Goal: Transaction & Acquisition: Purchase product/service

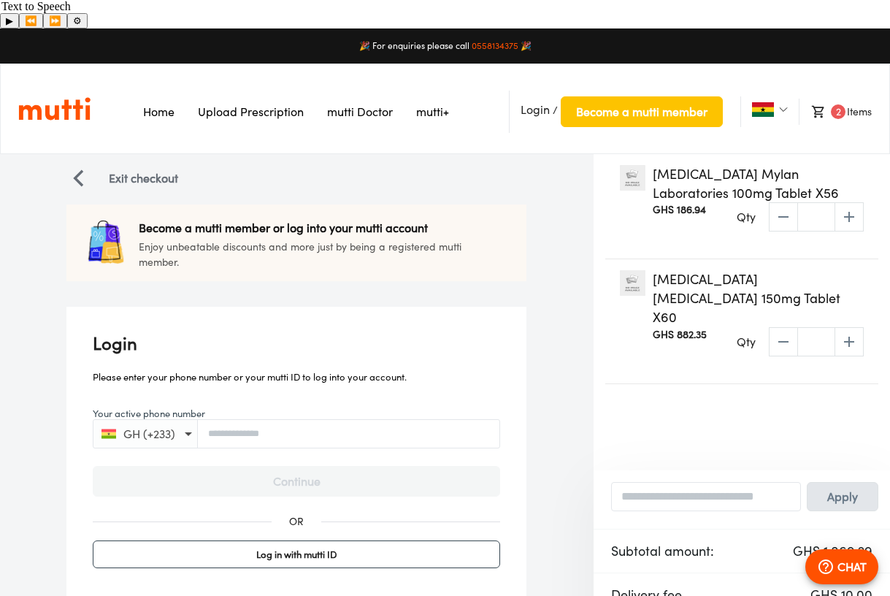
click at [787, 202] on div "Qty * ​" at bounding box center [800, 216] width 127 height 29
click at [783, 202] on div "Qty * ​" at bounding box center [800, 216] width 127 height 29
click at [817, 205] on input "*" at bounding box center [816, 216] width 37 height 23
click at [784, 202] on div "Qty * ​" at bounding box center [800, 216] width 127 height 29
drag, startPoint x: 820, startPoint y: 190, endPoint x: 795, endPoint y: 187, distance: 25.7
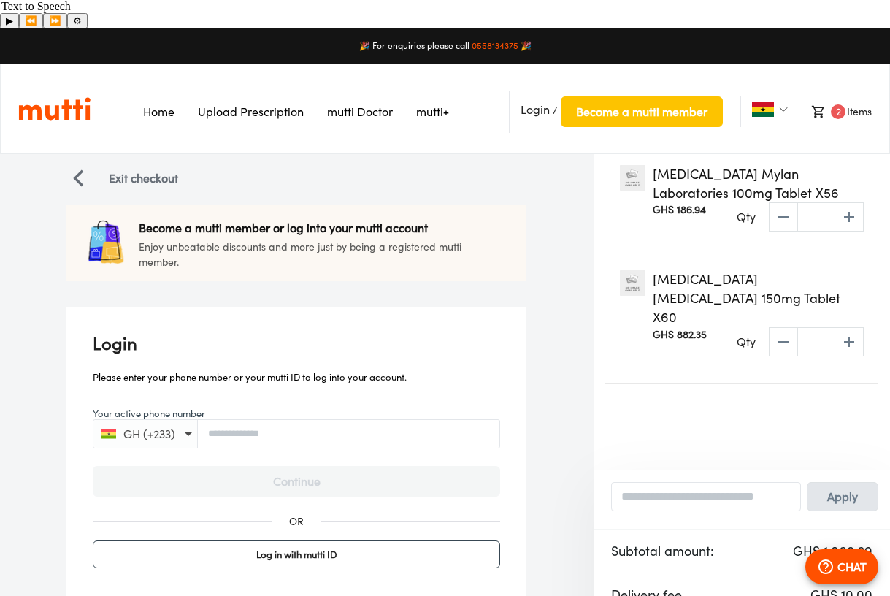
click at [798, 205] on input "*" at bounding box center [816, 216] width 37 height 23
type input "*"
click at [860, 99] on li "2 Items" at bounding box center [835, 112] width 73 height 26
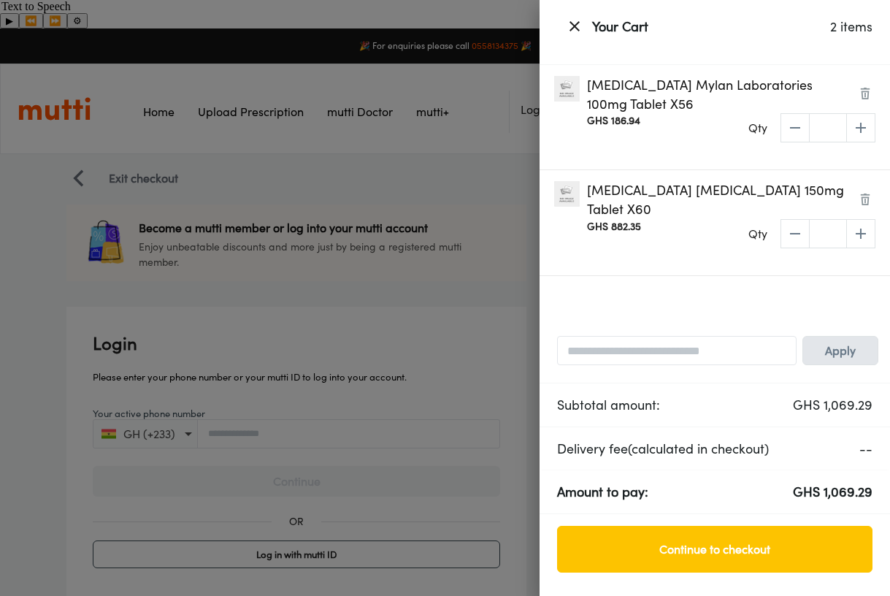
click at [791, 128] on div "Qty * ​" at bounding box center [812, 127] width 127 height 29
click at [865, 93] on img at bounding box center [866, 94] width 12 height 12
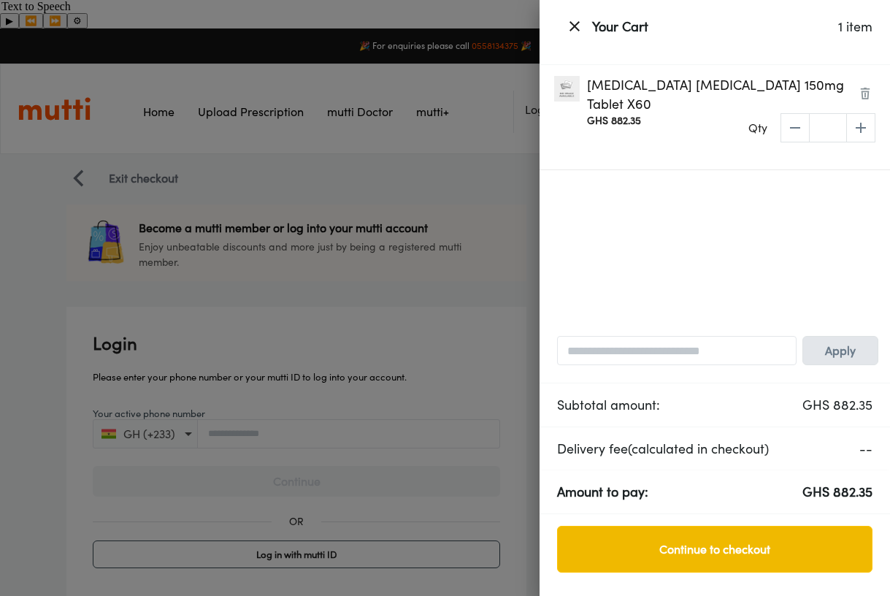
click at [743, 543] on span "Continue to checkout" at bounding box center [715, 549] width 285 height 20
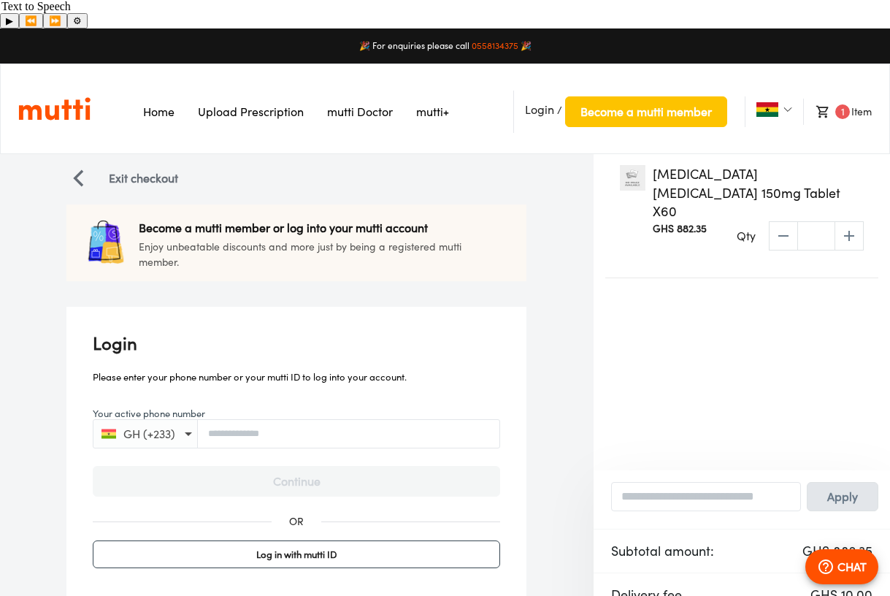
scroll to position [81, 0]
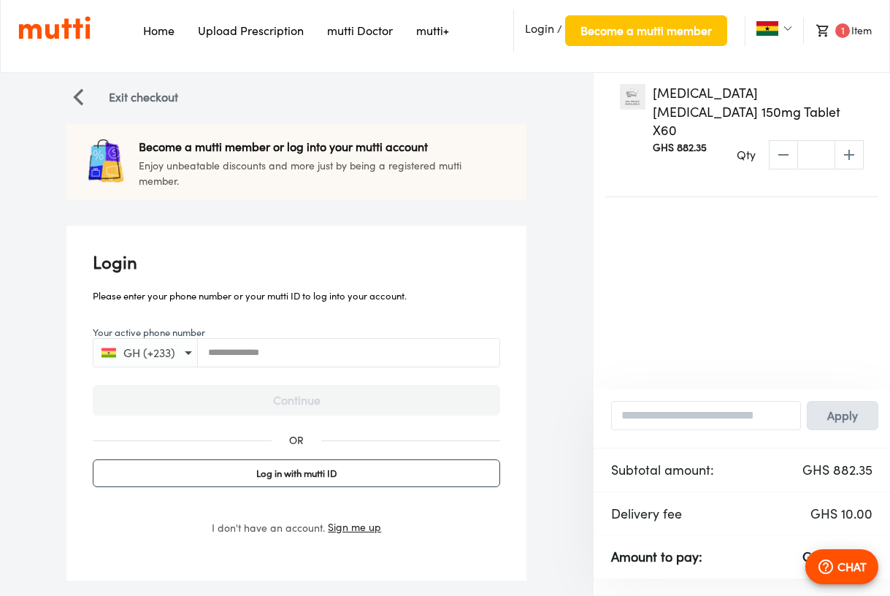
click at [290, 347] on input "Your active phone number" at bounding box center [349, 352] width 302 height 11
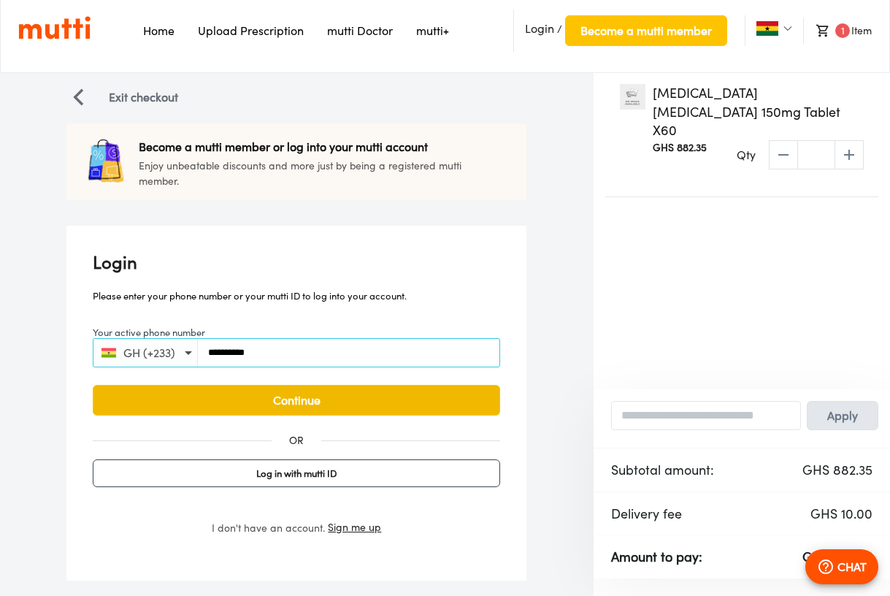
type input "**********"
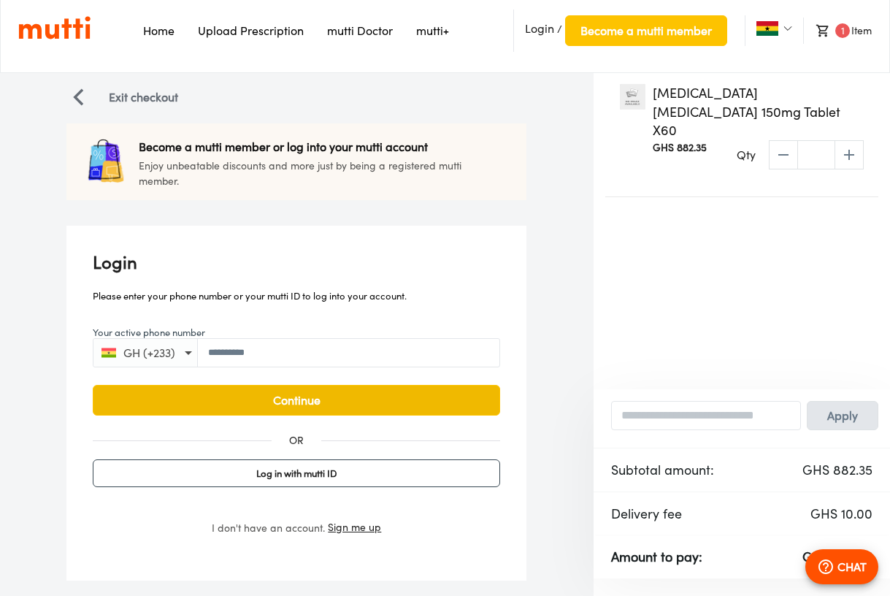
click at [237, 390] on span "Continue" at bounding box center [296, 400] width 377 height 20
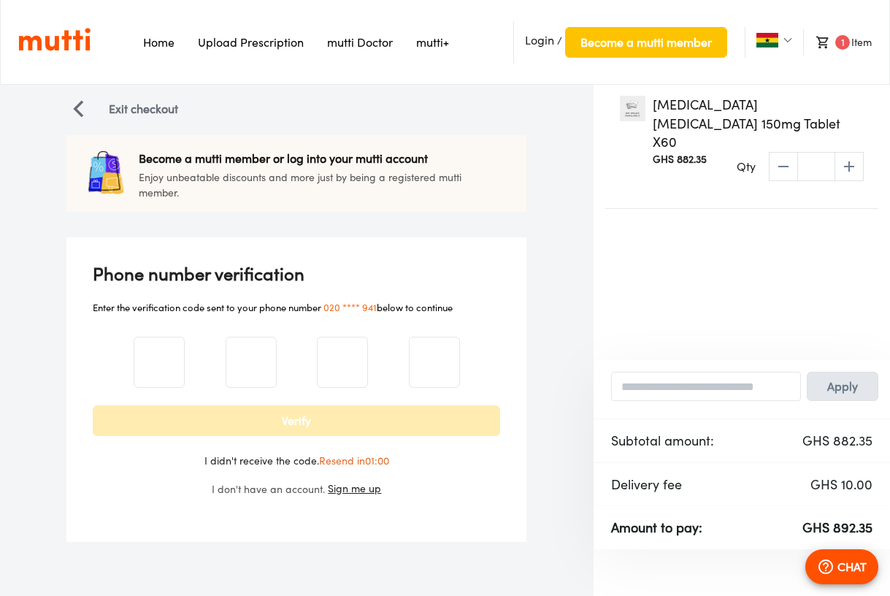
scroll to position [0, 0]
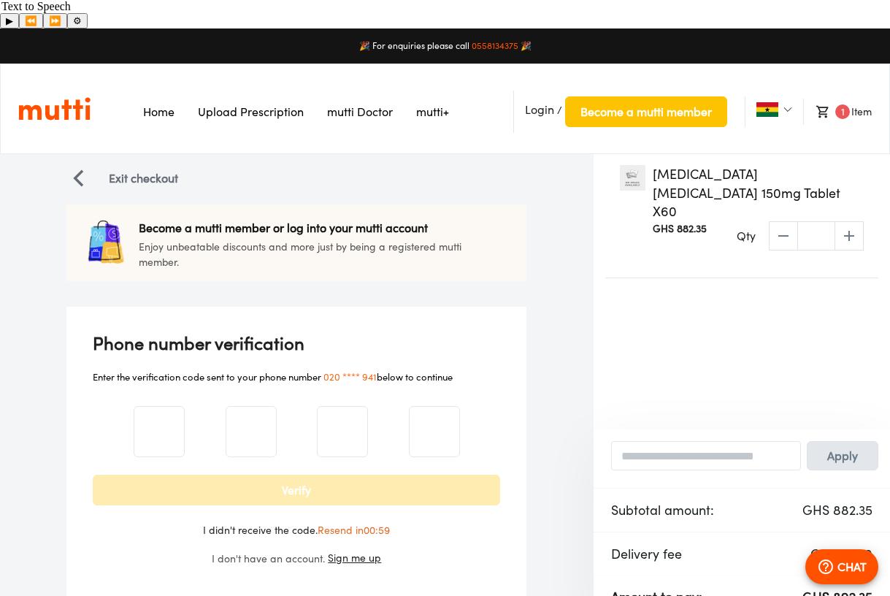
click at [142, 410] on input "number" at bounding box center [159, 431] width 50 height 59
type input "*"
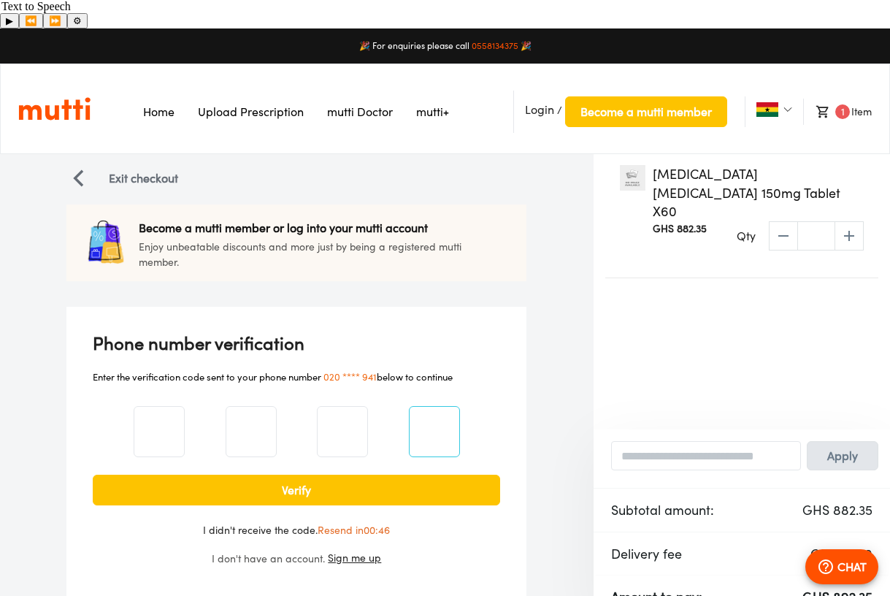
type input "*"
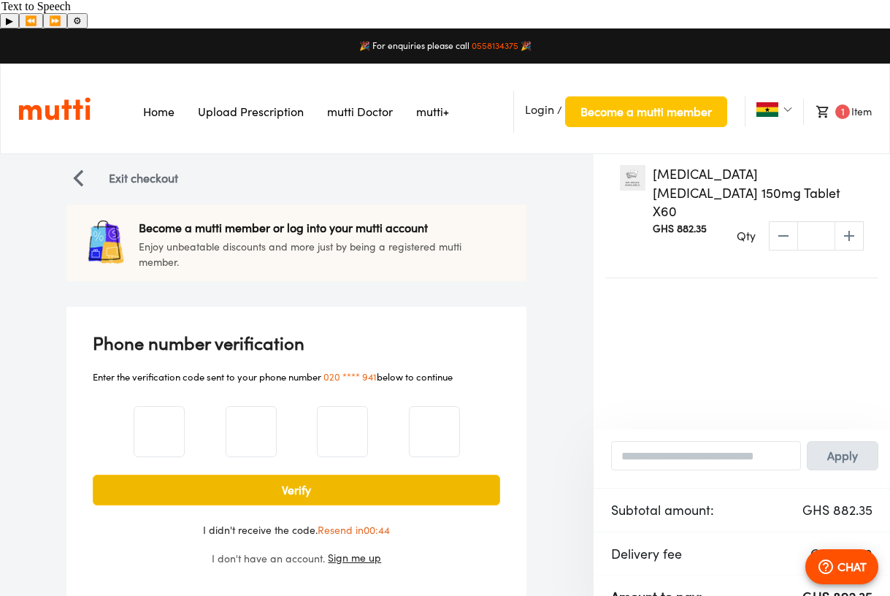
click at [417, 480] on span "Verify" at bounding box center [296, 490] width 377 height 20
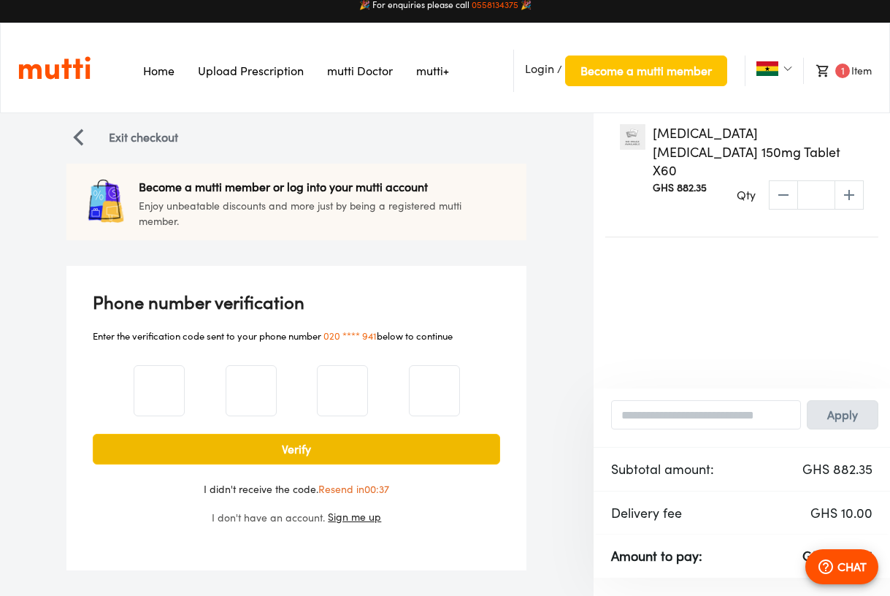
click at [272, 434] on button "Verify" at bounding box center [297, 449] width 408 height 31
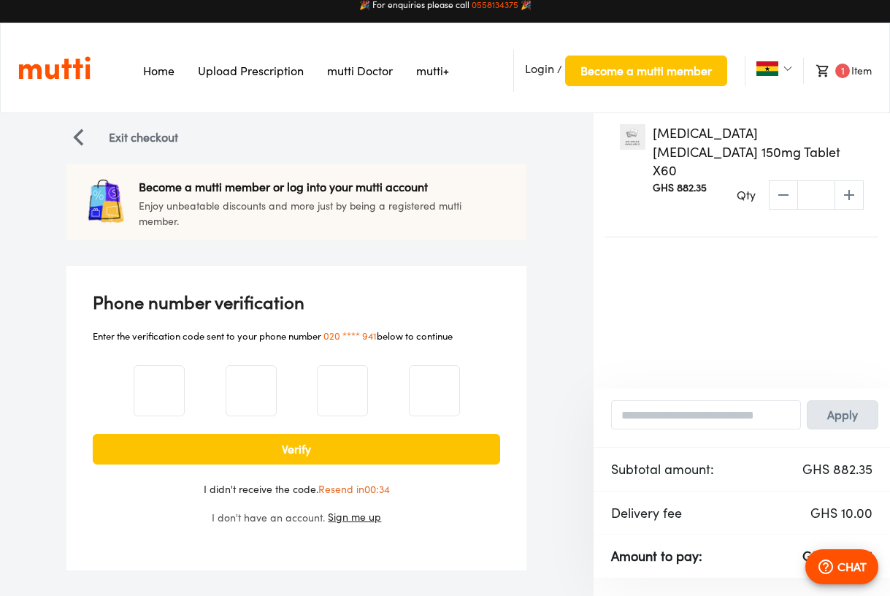
scroll to position [0, 0]
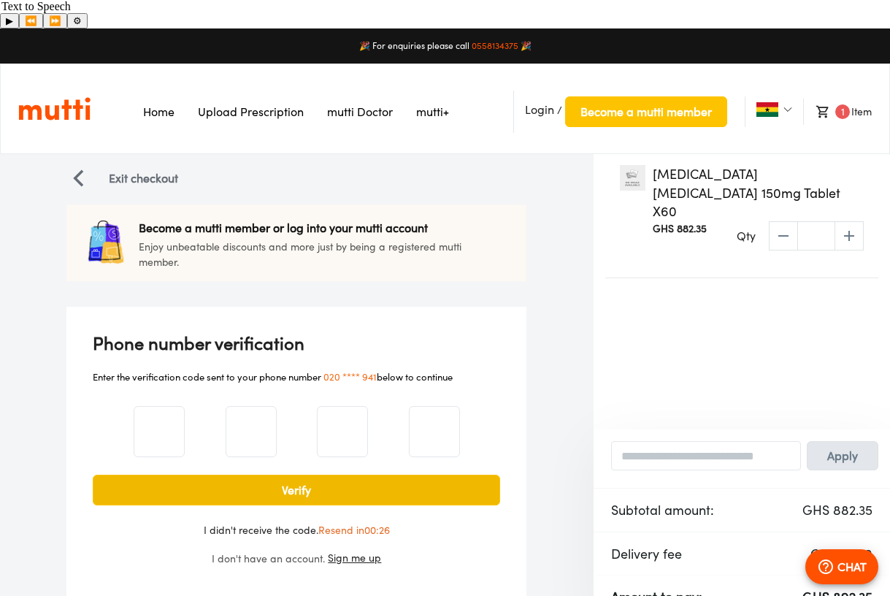
click at [280, 480] on span "Verify" at bounding box center [296, 490] width 377 height 20
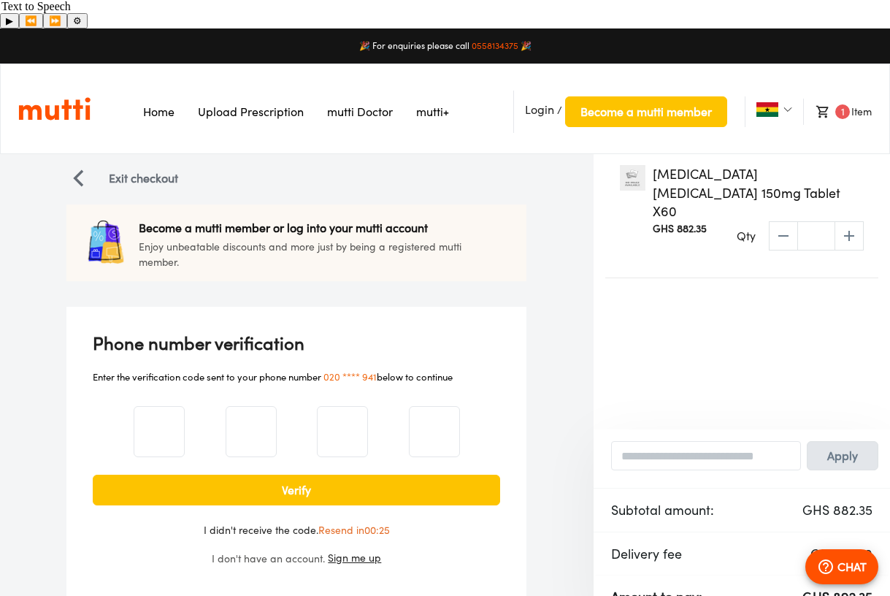
click at [345, 549] on span "Sign me up" at bounding box center [354, 558] width 53 height 18
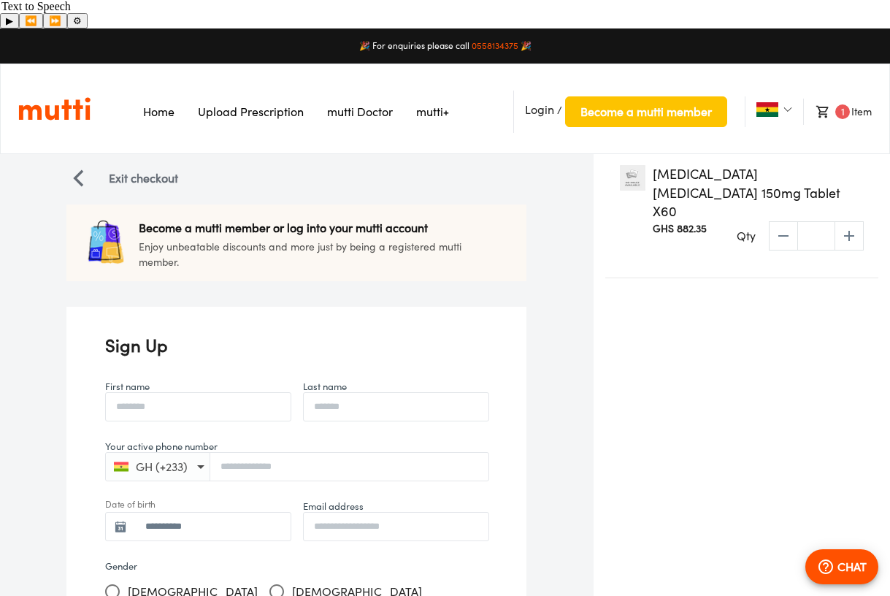
click at [219, 398] on div "First name" at bounding box center [198, 400] width 198 height 54
click at [218, 391] on input "First name" at bounding box center [198, 406] width 185 height 30
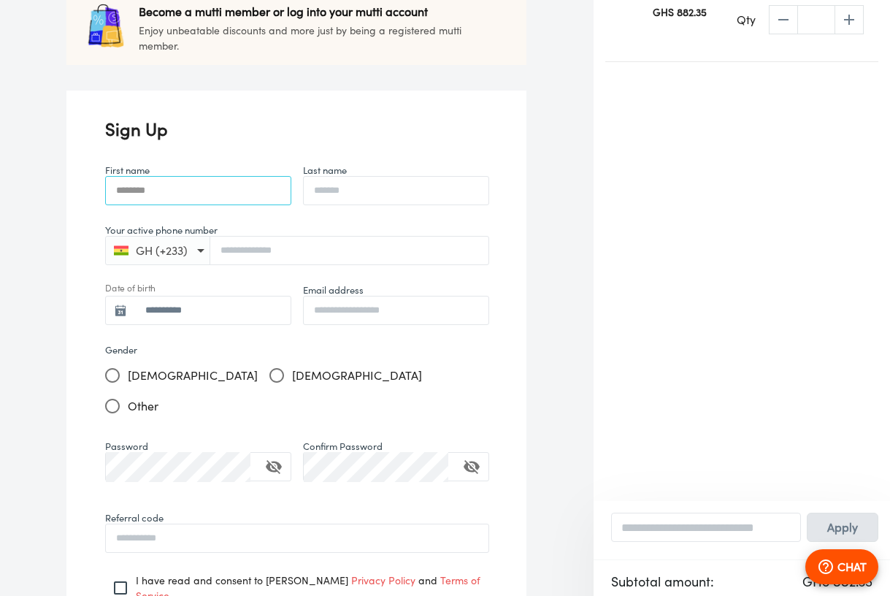
scroll to position [298, 0]
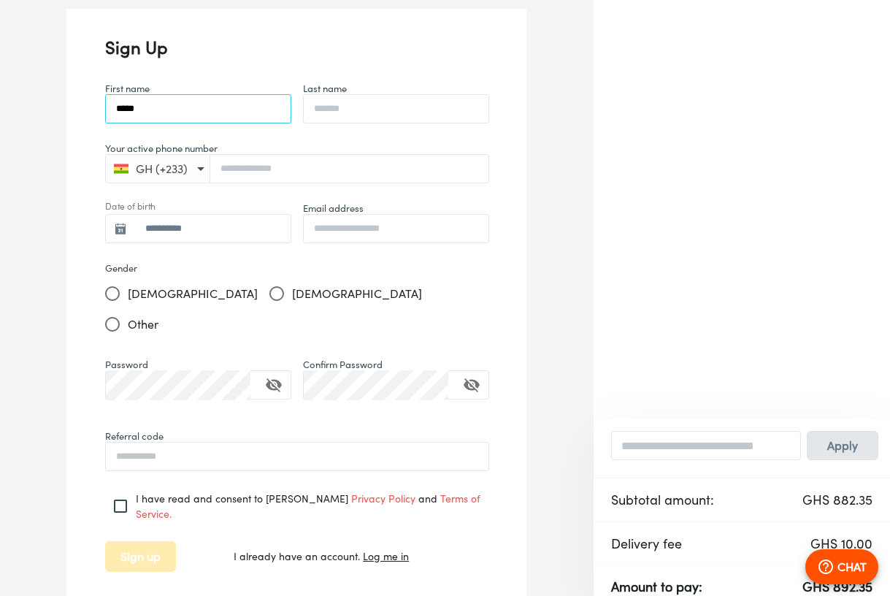
type input "*****"
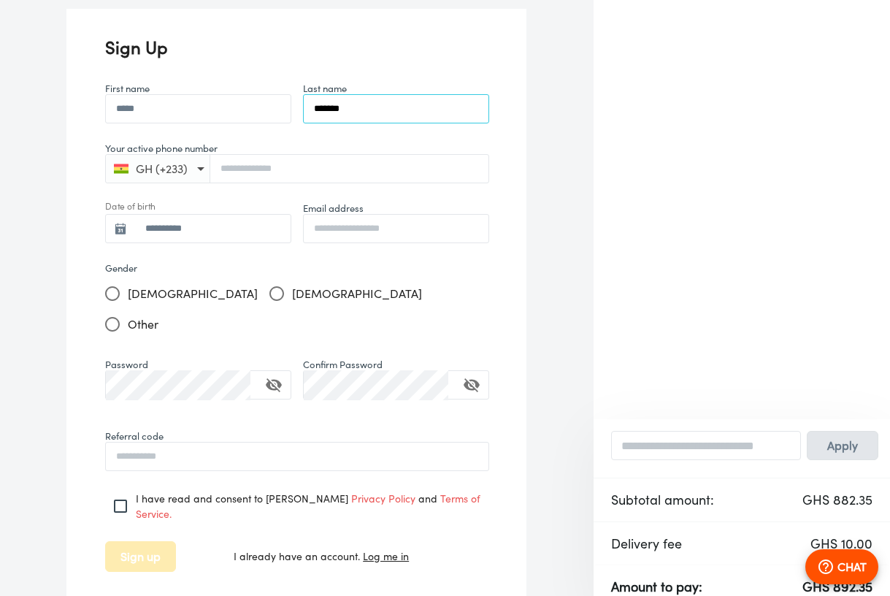
type input "*******"
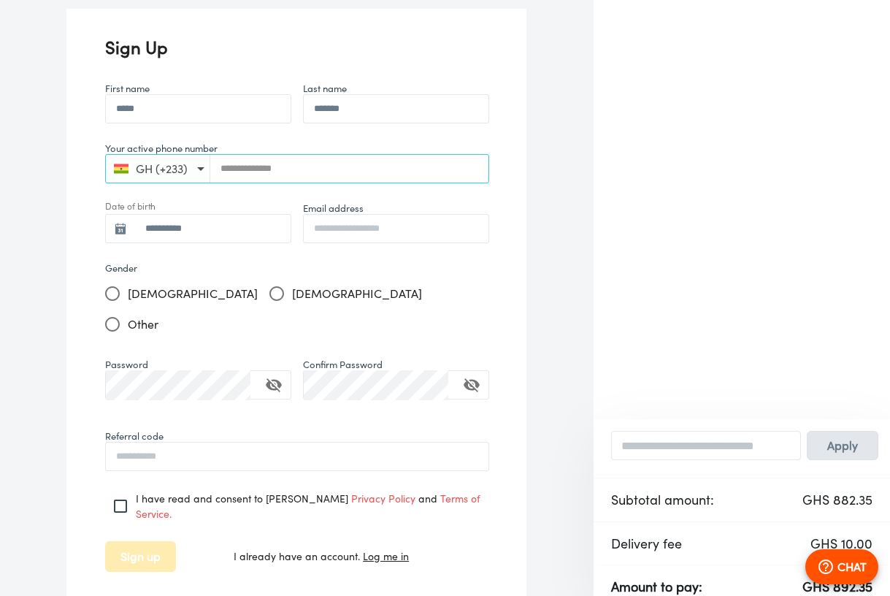
click at [269, 163] on input "Your active phone number" at bounding box center [349, 168] width 279 height 11
type input "**********"
click at [265, 213] on input "**********" at bounding box center [213, 228] width 156 height 30
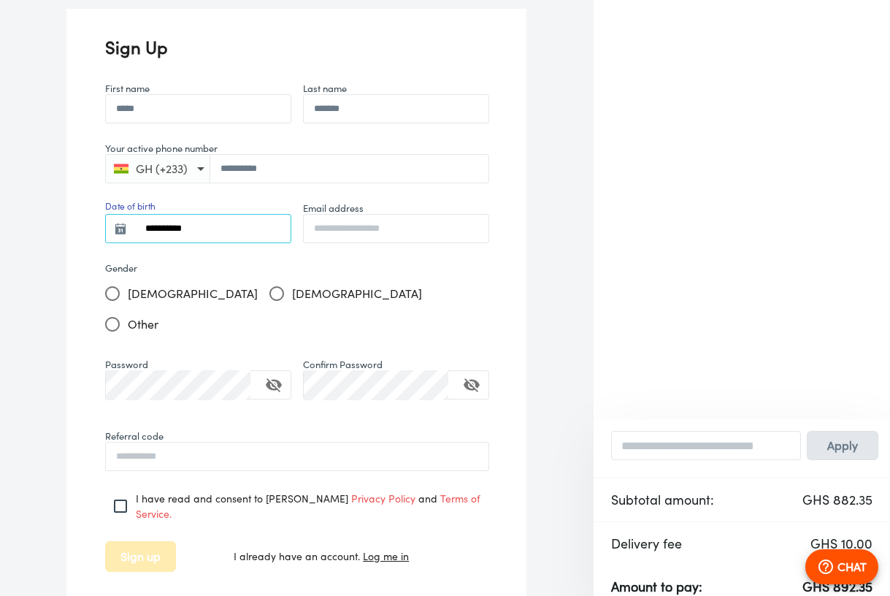
click at [154, 213] on input "**********" at bounding box center [213, 228] width 156 height 30
drag, startPoint x: 144, startPoint y: 203, endPoint x: 326, endPoint y: 205, distance: 181.9
click at [326, 205] on div "**********" at bounding box center [297, 231] width 396 height 72
type input "**********"
click at [424, 213] on input "Email address" at bounding box center [396, 228] width 185 height 30
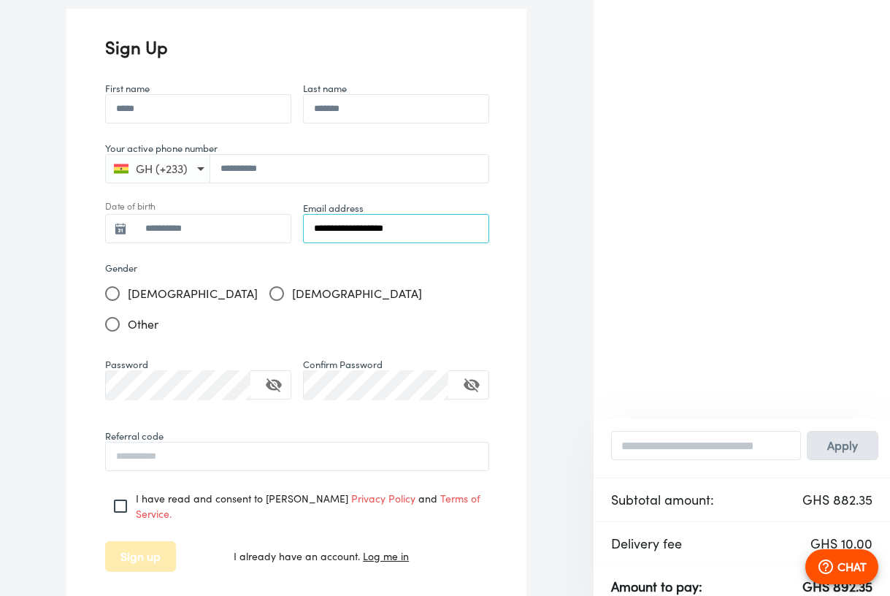
type input "**********"
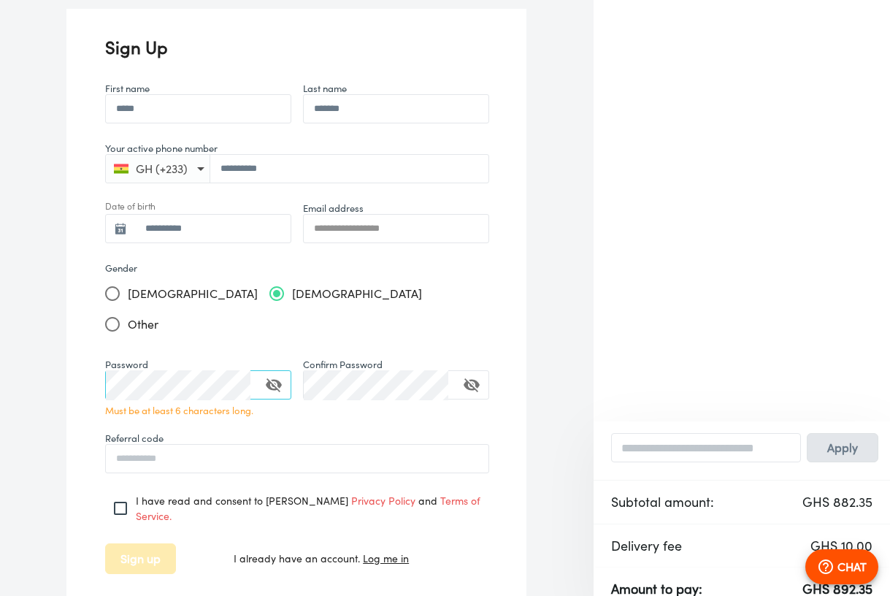
type input "**********"
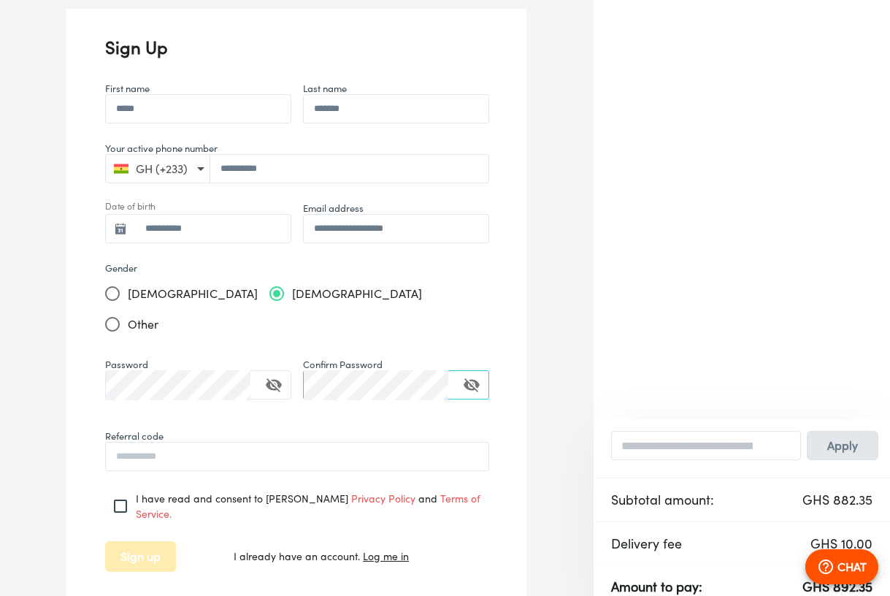
click at [266, 378] on icon "toggle password visibility" at bounding box center [274, 385] width 16 height 14
click at [463, 376] on icon "toggle confirm password visibility" at bounding box center [472, 385] width 18 height 18
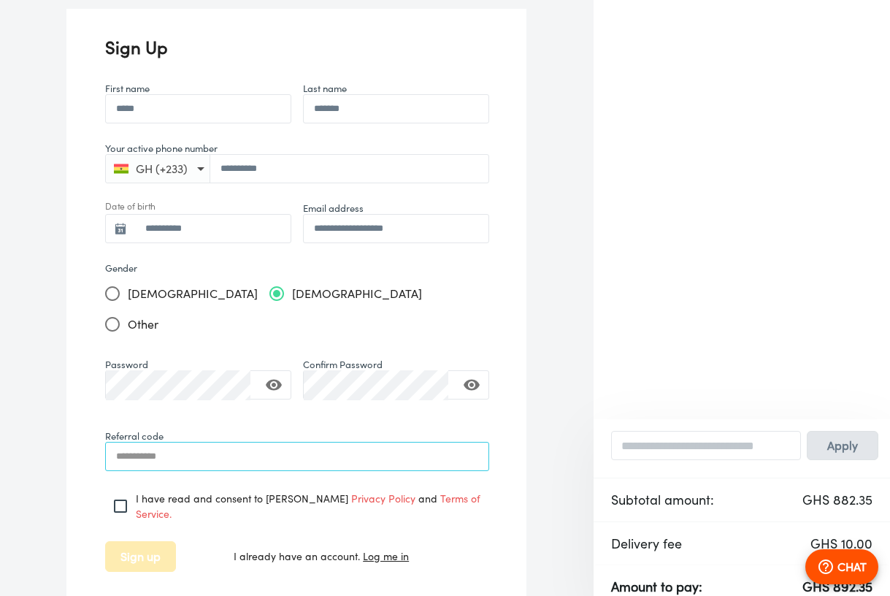
click at [165, 441] on input "Referral code" at bounding box center [297, 456] width 383 height 30
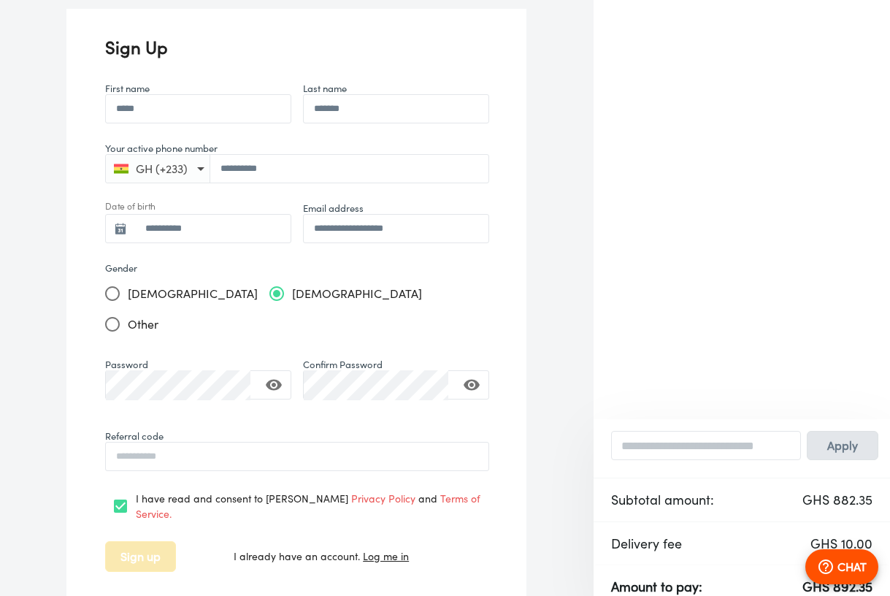
click at [129, 546] on span "Sign up" at bounding box center [141, 556] width 40 height 20
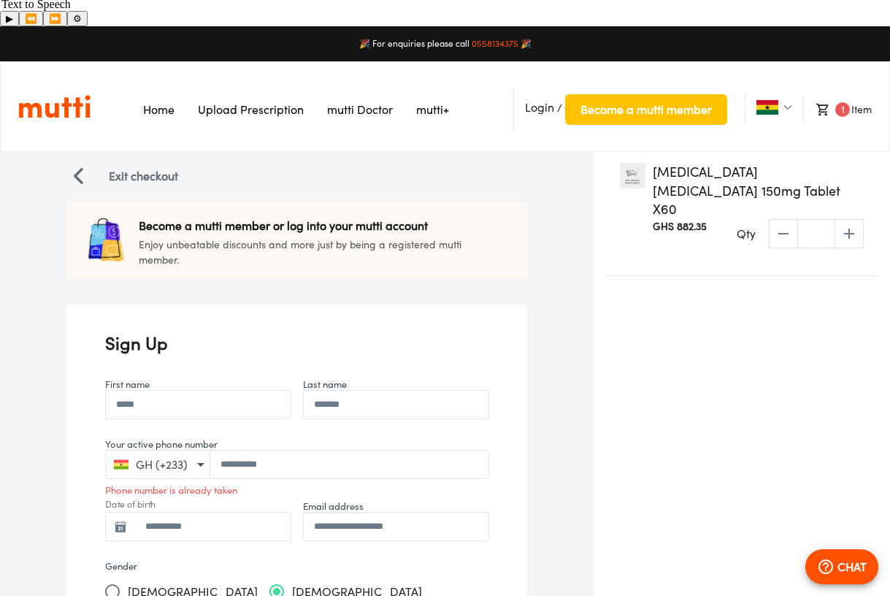
scroll to position [300, 0]
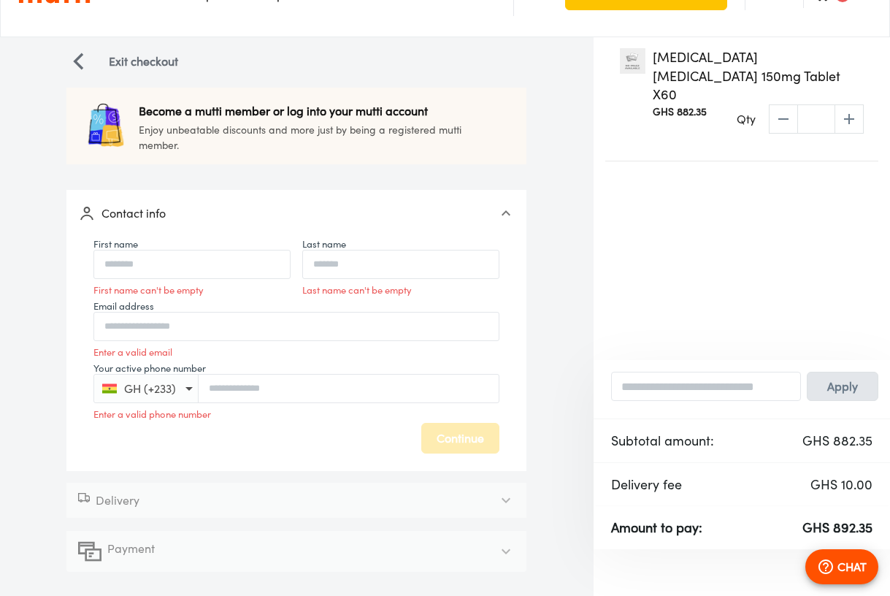
scroll to position [1, 0]
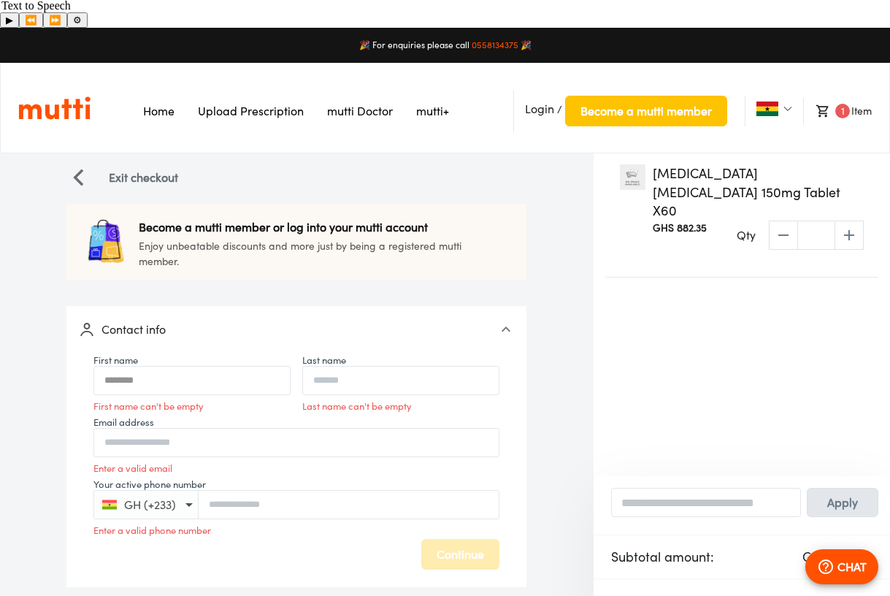
click at [253, 364] on input "First name" at bounding box center [192, 380] width 196 height 33
type input "*****"
click at [412, 364] on input "Last name" at bounding box center [401, 380] width 196 height 33
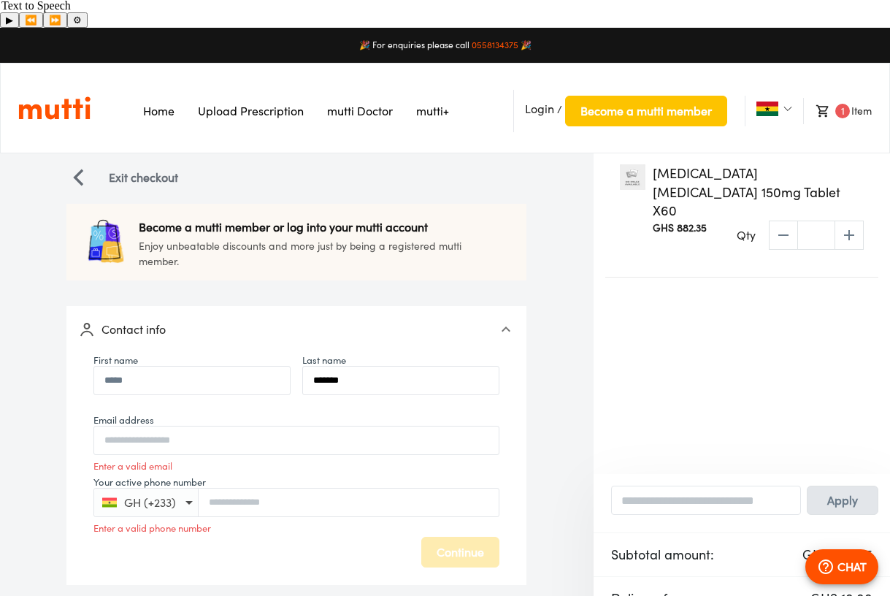
type input "*******"
click at [306, 424] on input "Email address" at bounding box center [296, 440] width 405 height 33
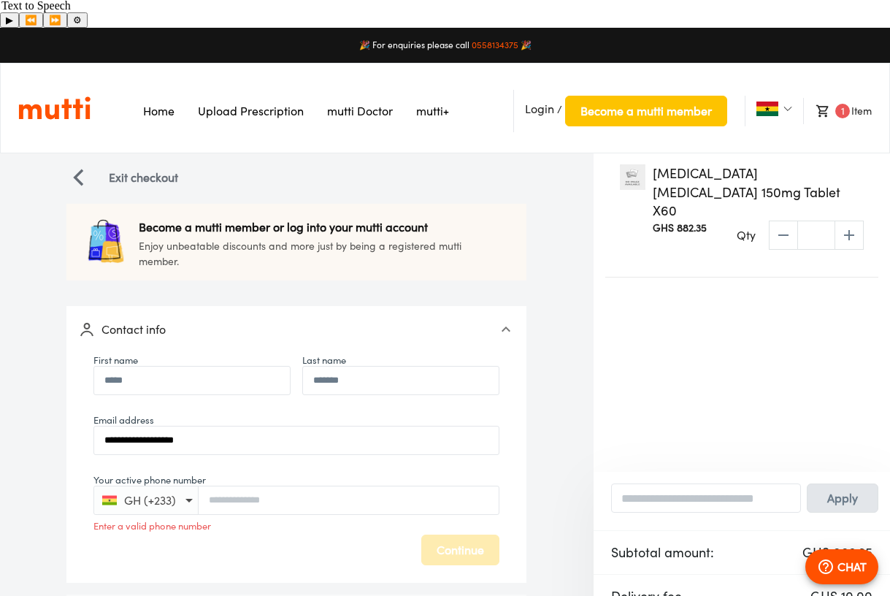
type input "**********"
click at [320, 494] on input "Your active phone number" at bounding box center [349, 499] width 301 height 11
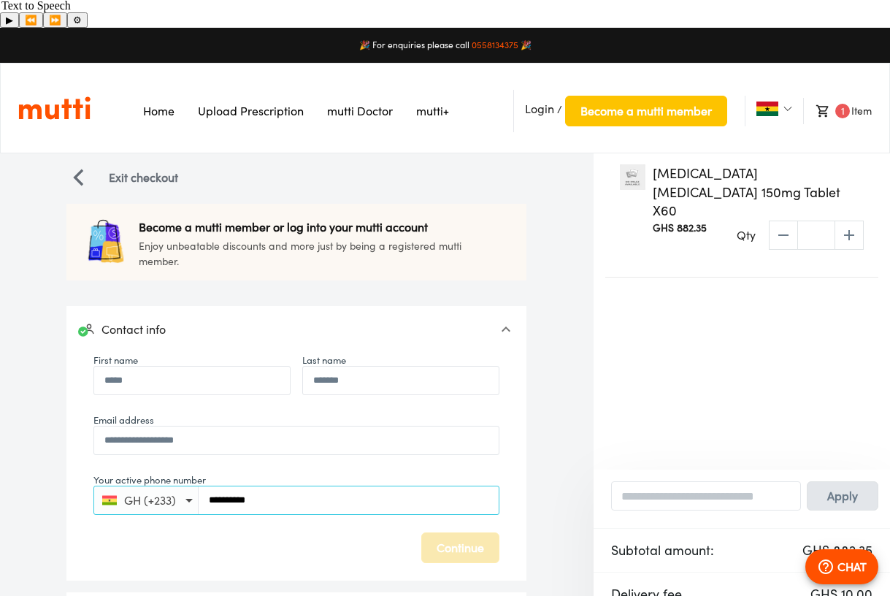
scroll to position [82, 0]
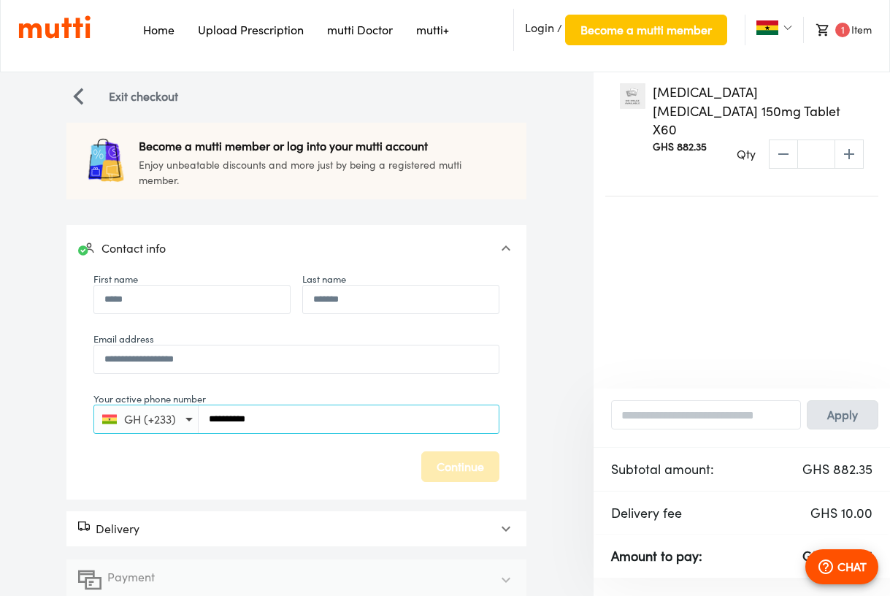
type input "**********"
click at [448, 511] on div "Delivery" at bounding box center [296, 528] width 460 height 35
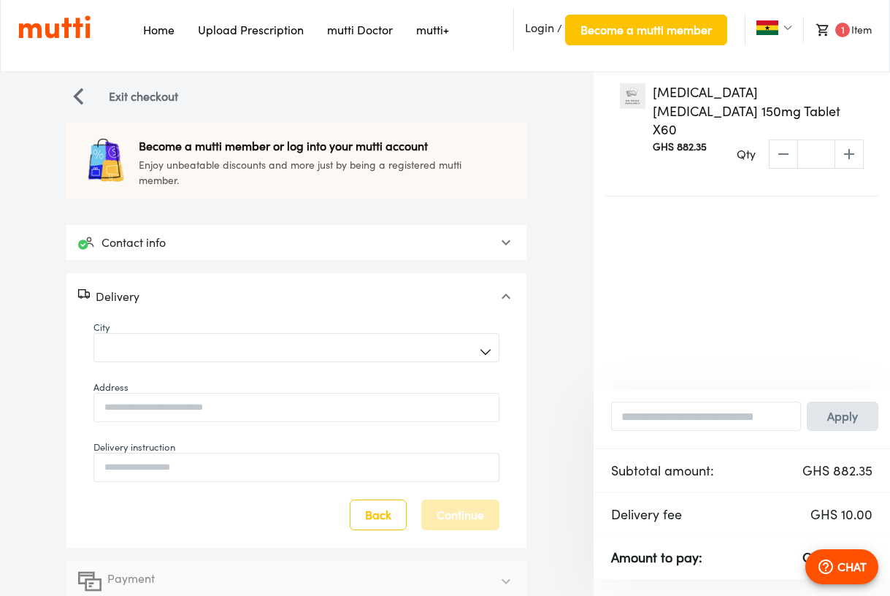
scroll to position [83, 0]
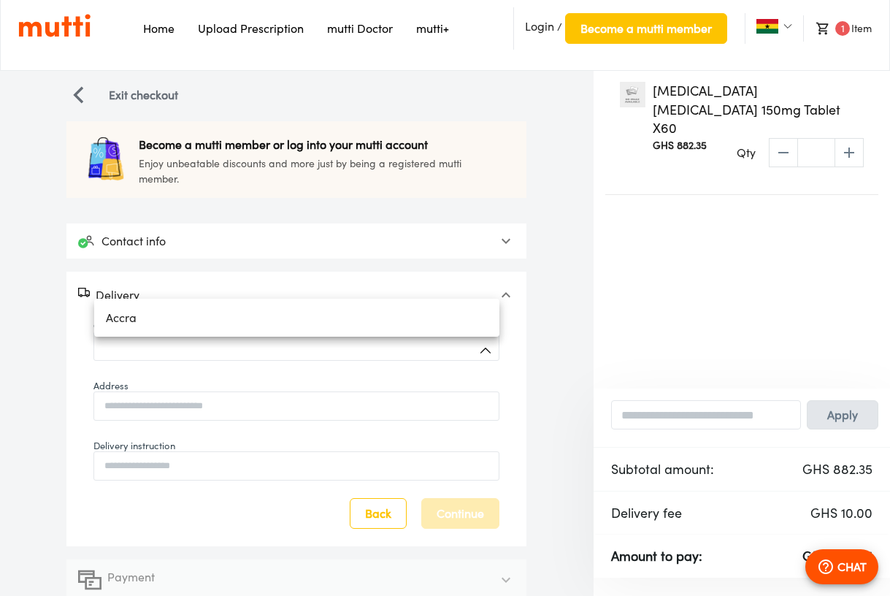
click at [473, 318] on body "**********" at bounding box center [445, 284] width 890 height 679
click at [421, 318] on li "Accra" at bounding box center [296, 318] width 405 height 26
type input "*****"
click at [341, 389] on input "Address" at bounding box center [296, 405] width 405 height 33
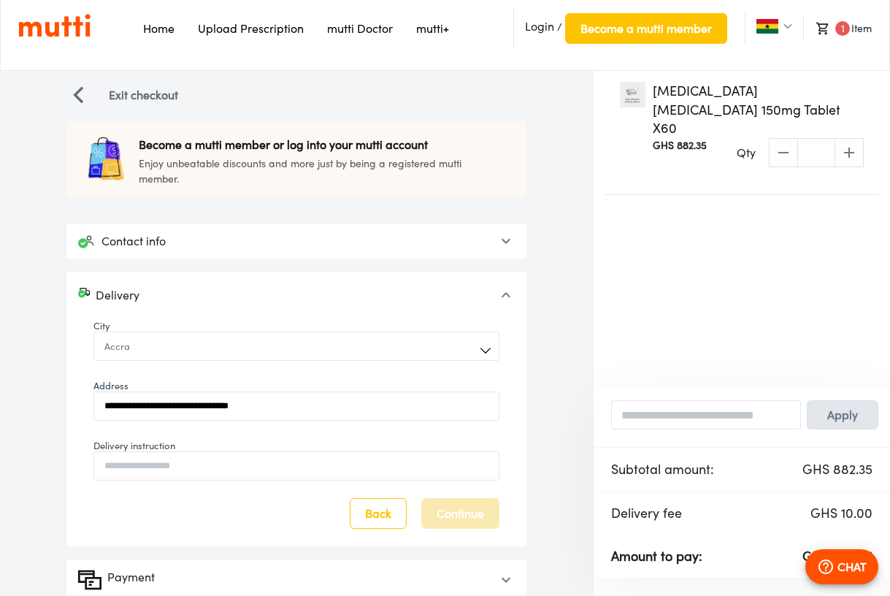
type input "**********"
click at [478, 503] on span "Continue" at bounding box center [460, 513] width 47 height 20
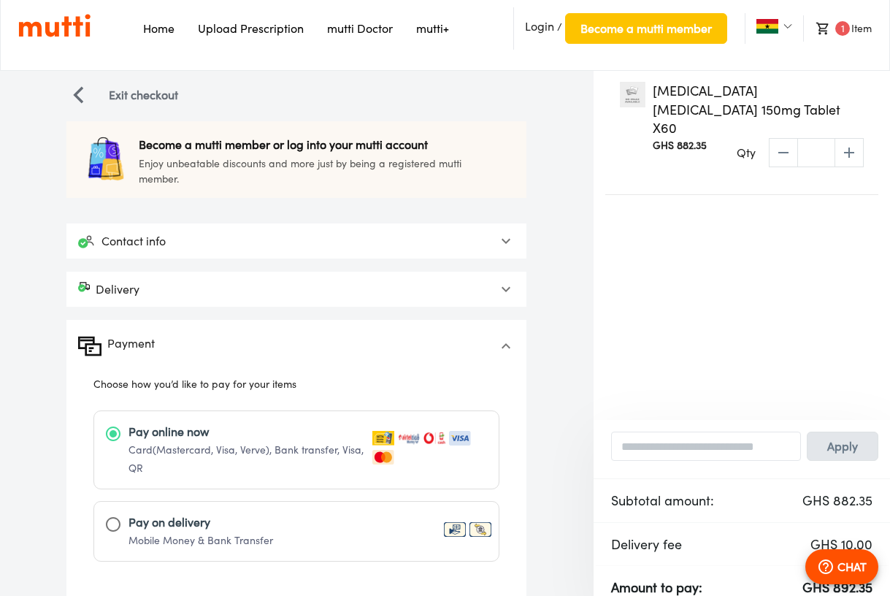
scroll to position [115, 0]
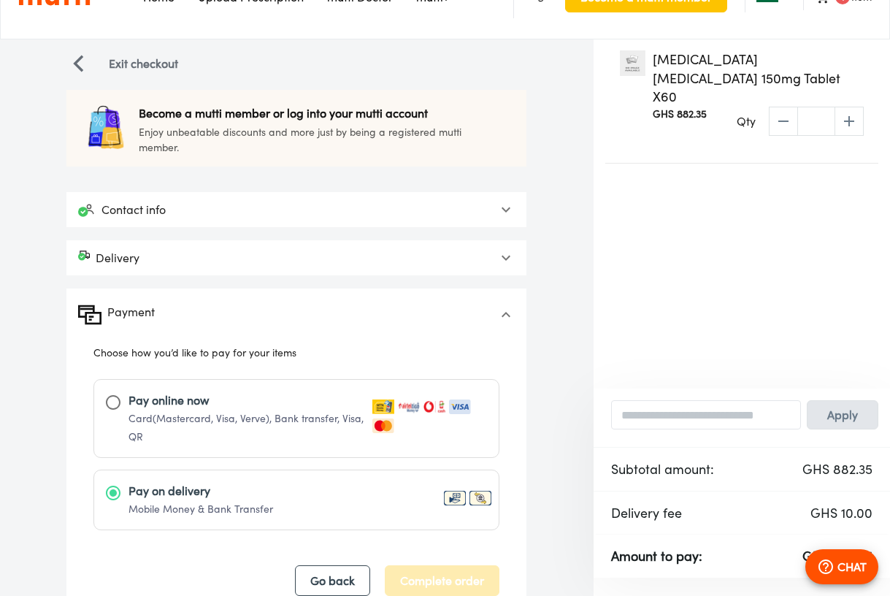
click at [448, 201] on div "Contact info" at bounding box center [283, 210] width 410 height 18
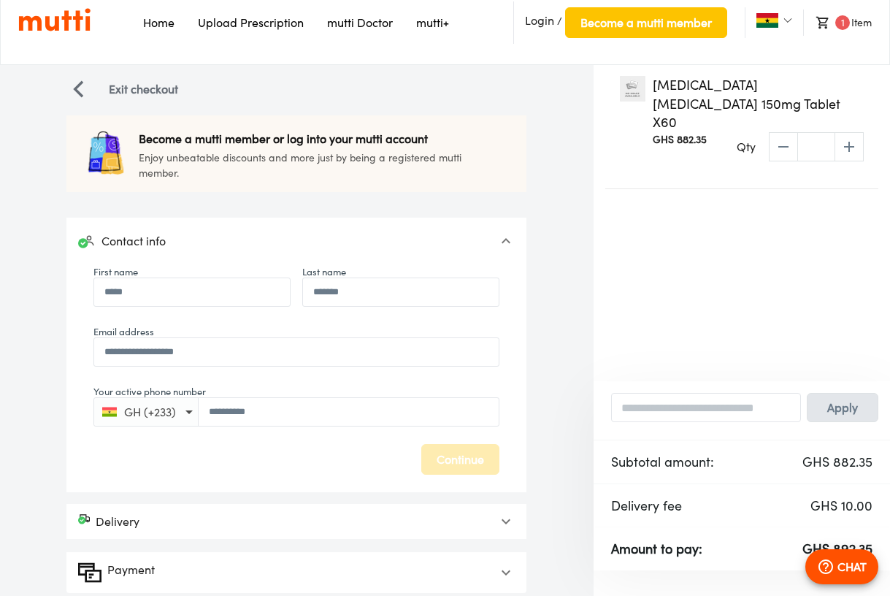
scroll to position [82, 0]
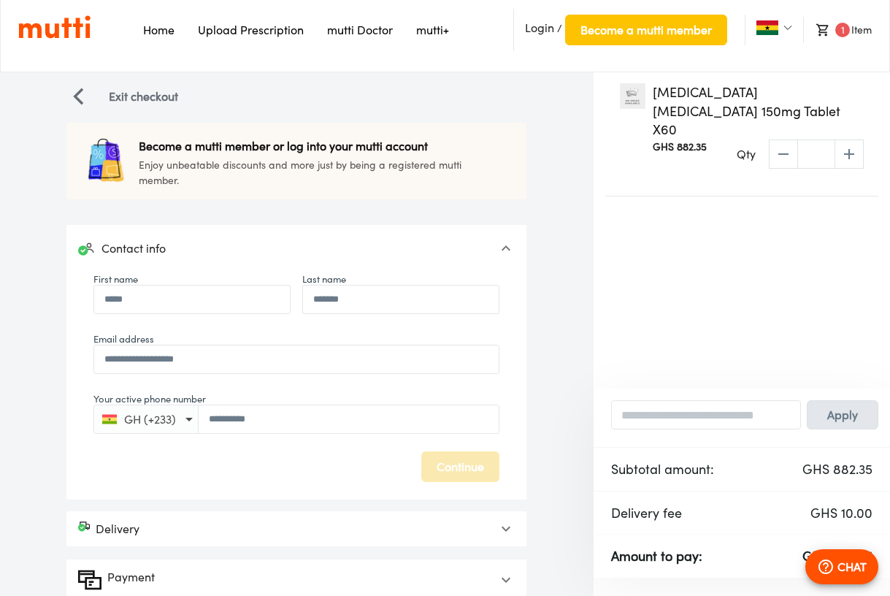
click at [443, 456] on span "Continue" at bounding box center [460, 466] width 47 height 20
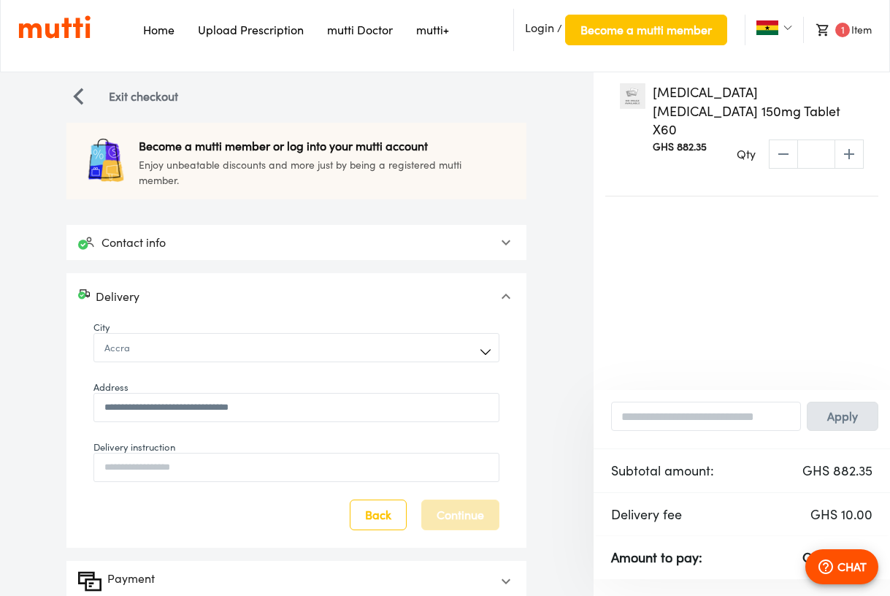
click at [448, 505] on span "Continue" at bounding box center [460, 515] width 47 height 20
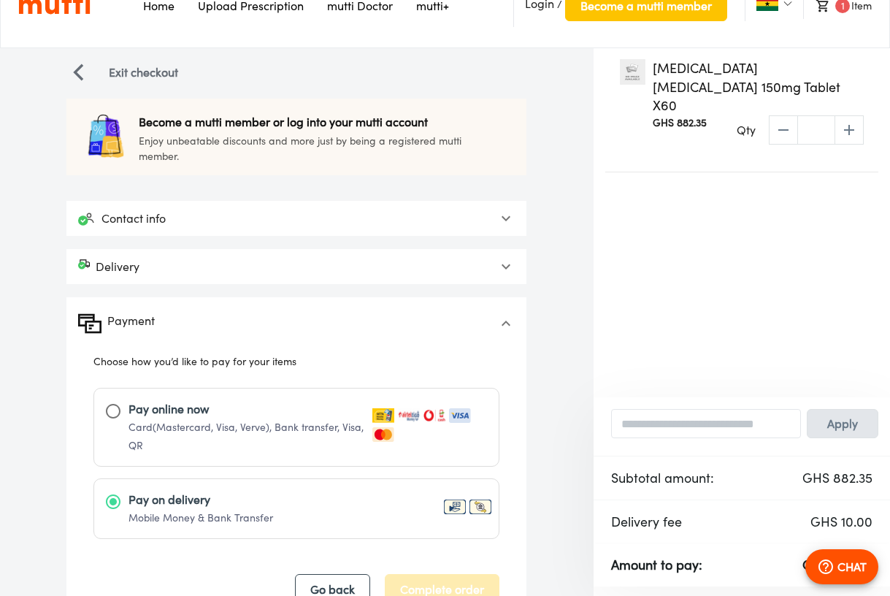
scroll to position [115, 0]
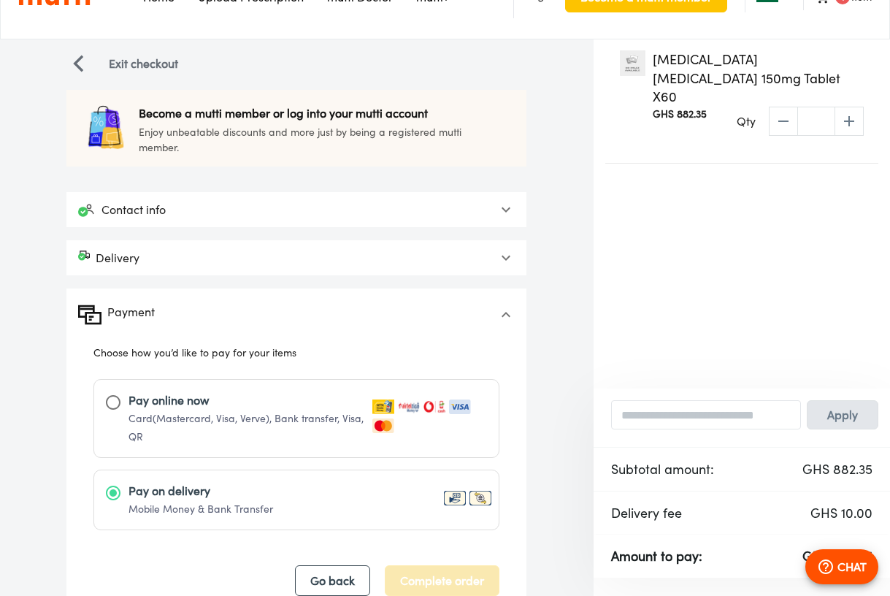
click at [441, 570] on span "Complete order" at bounding box center [442, 580] width 84 height 20
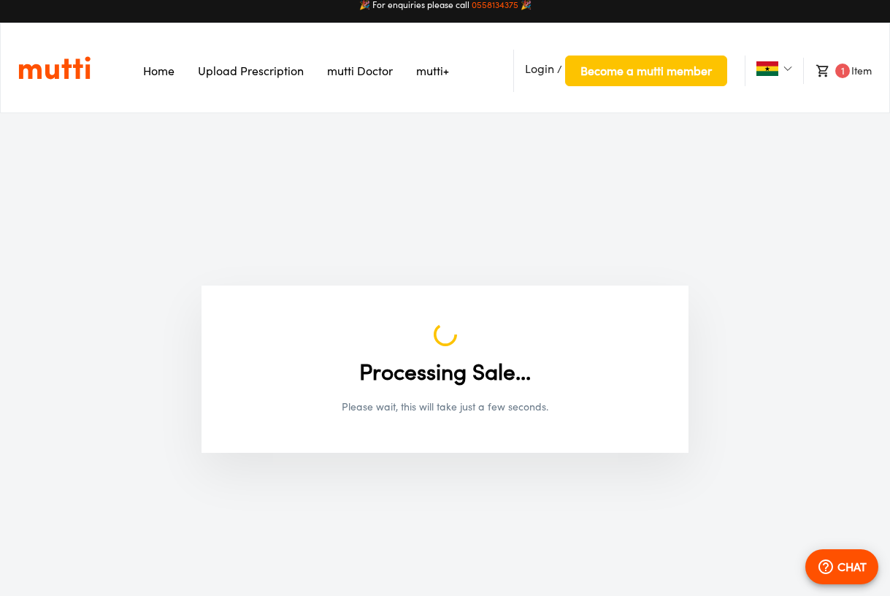
scroll to position [88, 0]
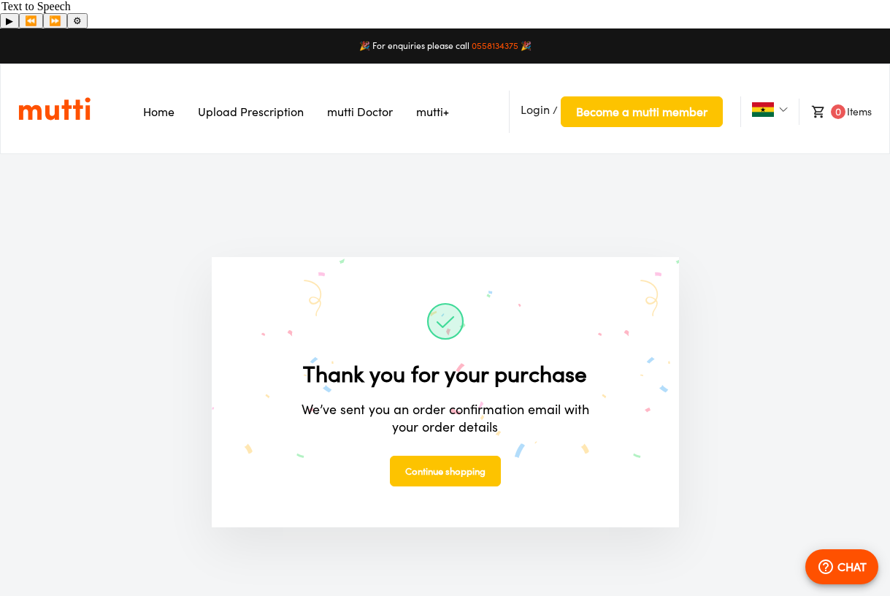
scroll to position [200, 0]
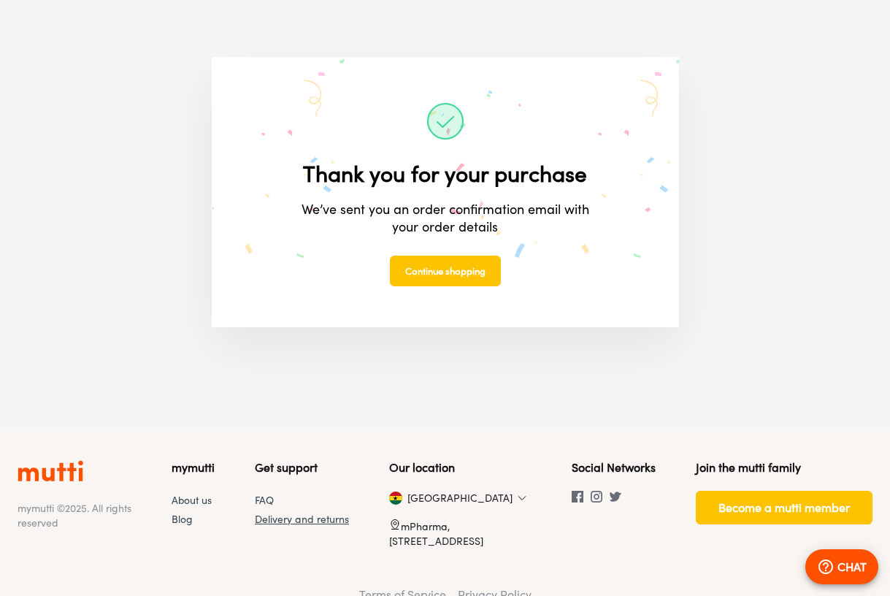
click at [267, 513] on Policy "Delivery and returns" at bounding box center [302, 519] width 94 height 12
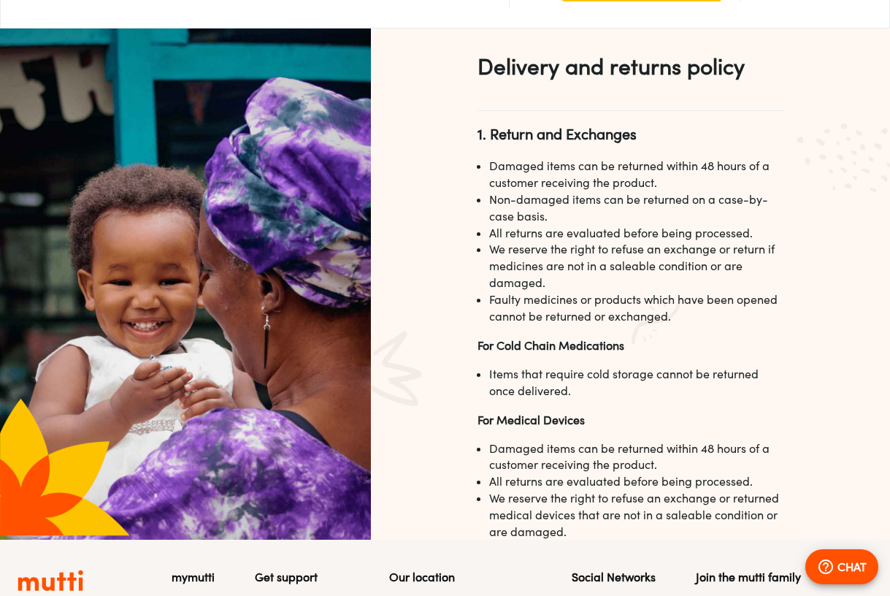
scroll to position [235, 0]
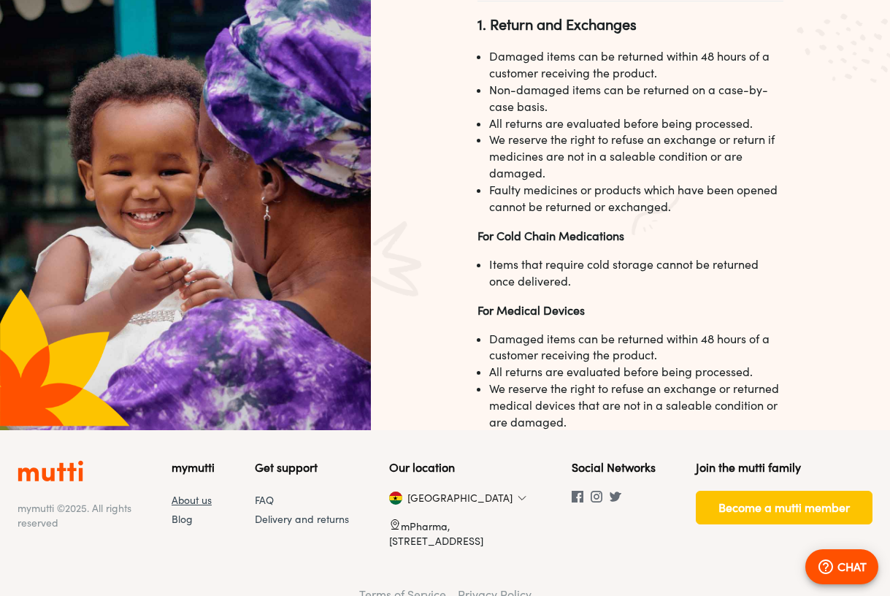
click at [182, 494] on link "About us" at bounding box center [192, 500] width 40 height 12
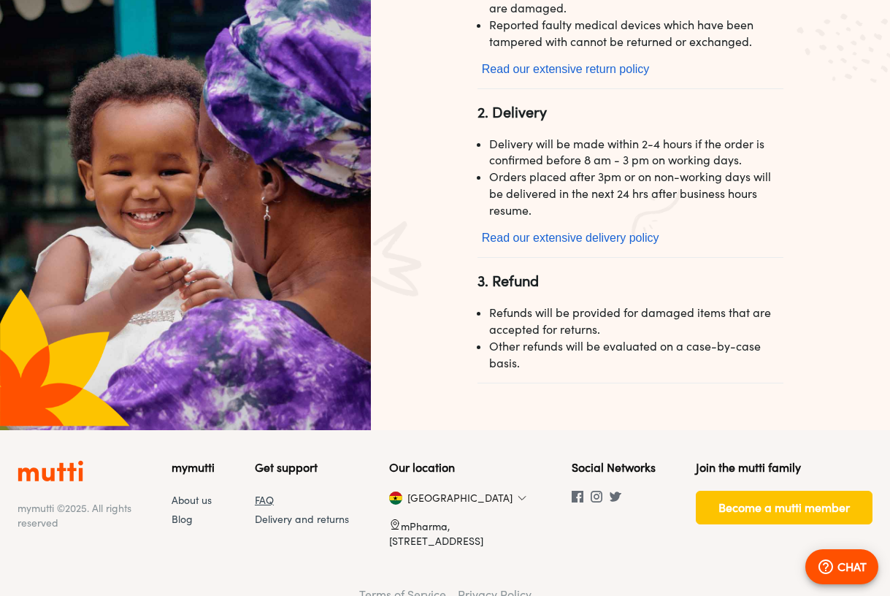
click at [262, 494] on link "FAQ" at bounding box center [264, 500] width 19 height 12
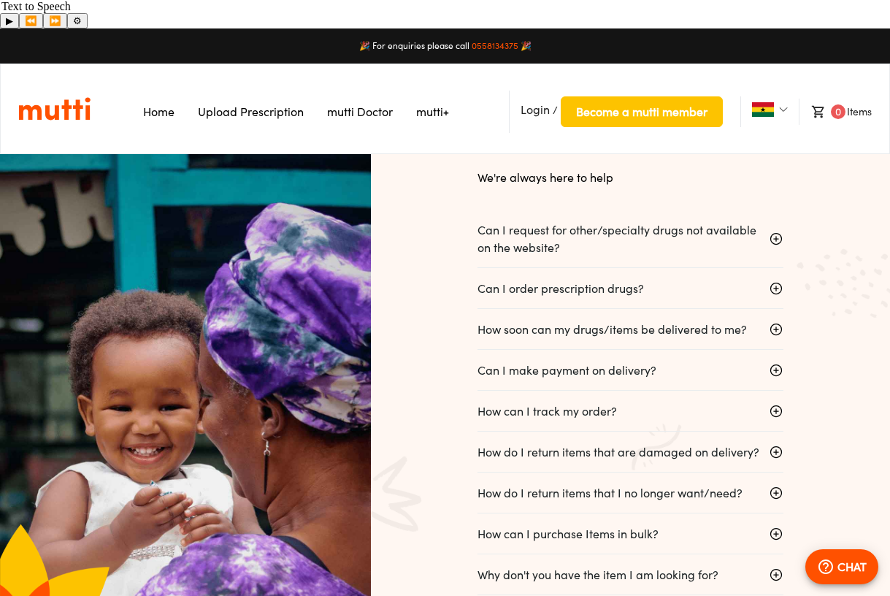
scroll to position [56, 0]
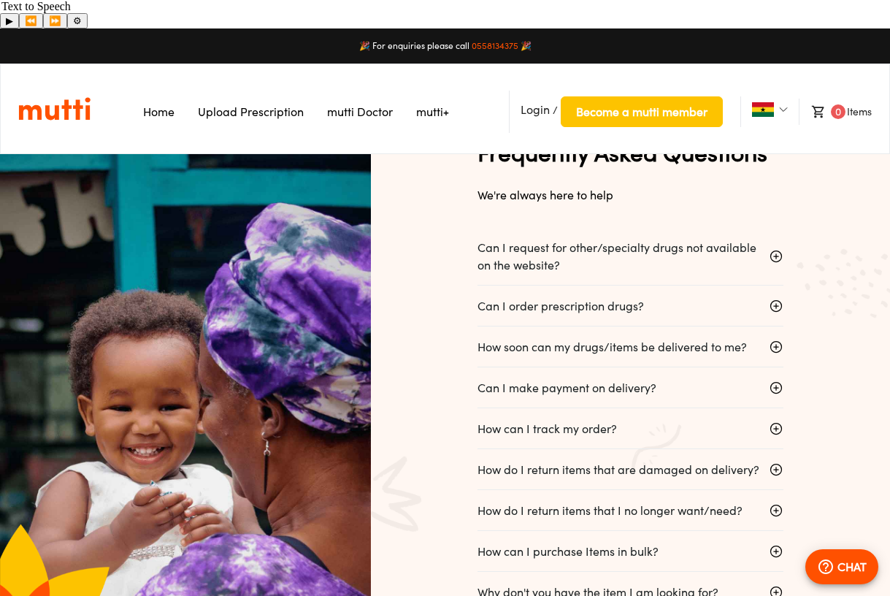
click at [639, 239] on p "Can I request for other/specialty drugs not available on the website?" at bounding box center [619, 256] width 283 height 35
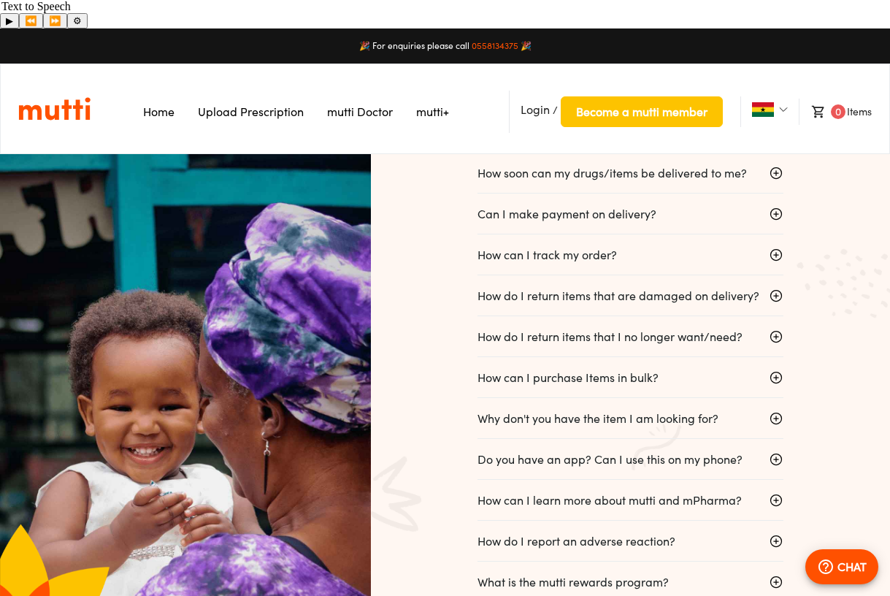
scroll to position [306, 0]
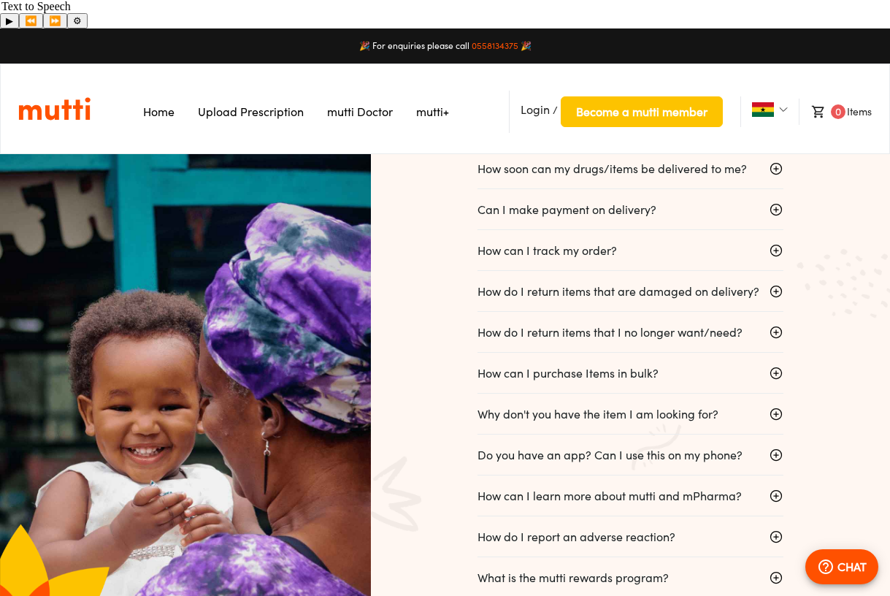
click at [635, 201] on p "Can I make payment on delivery?" at bounding box center [567, 210] width 179 height 18
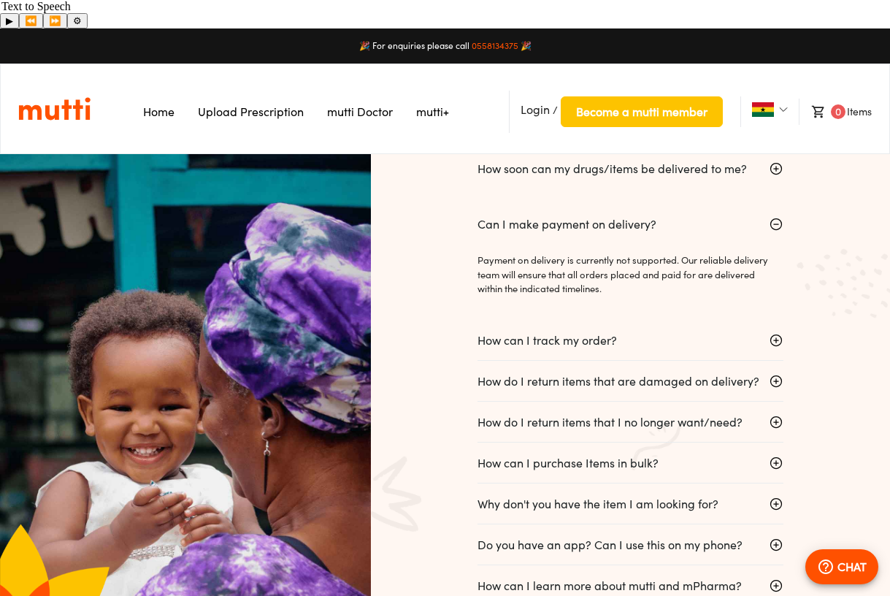
click at [619, 320] on div "How can I track my order?" at bounding box center [619, 340] width 283 height 41
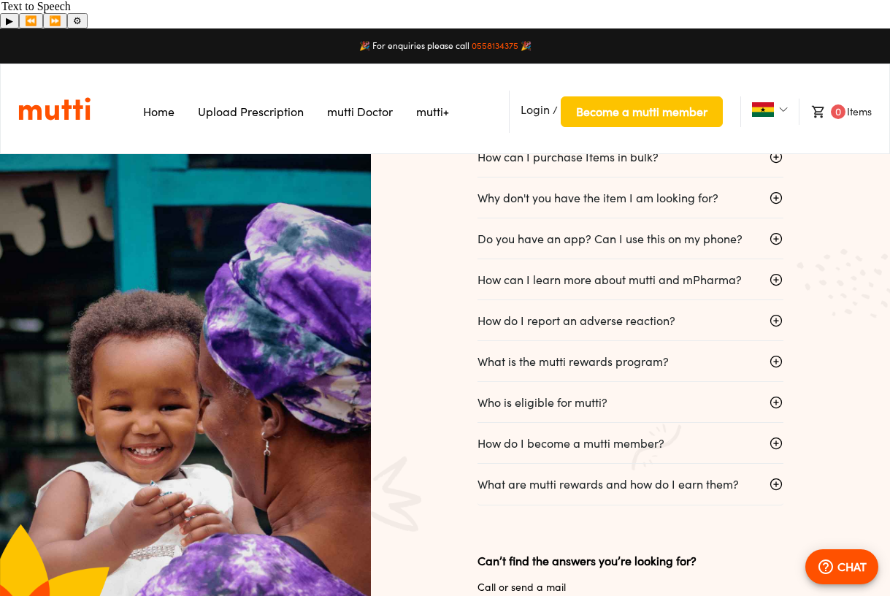
scroll to position [681, 0]
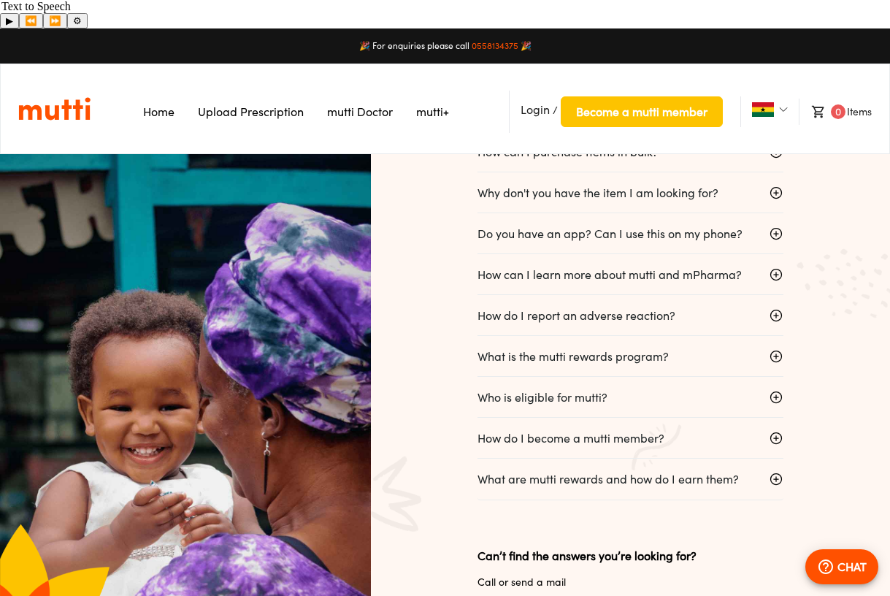
click at [620, 225] on p "Do you have an app? Can I use this on my phone?" at bounding box center [610, 234] width 265 height 18
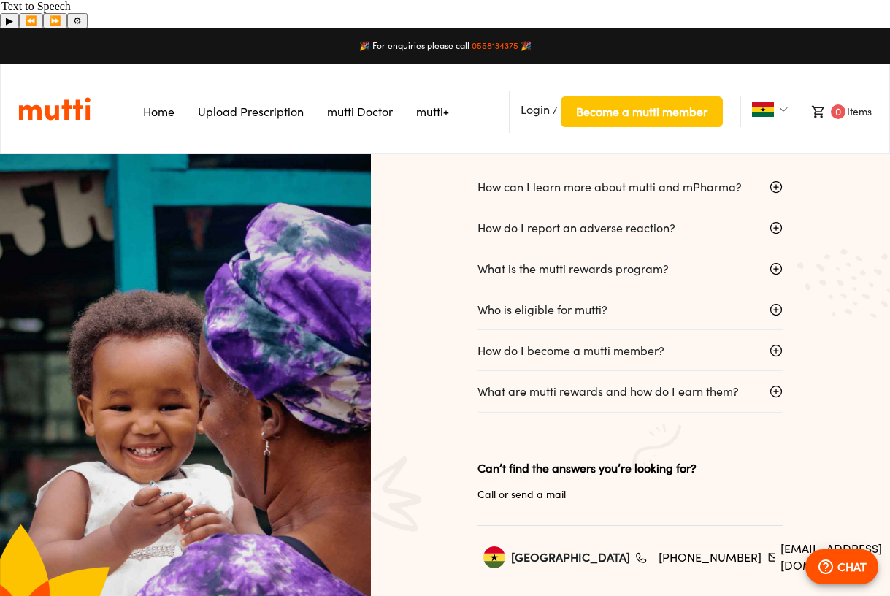
scroll to position [846, 0]
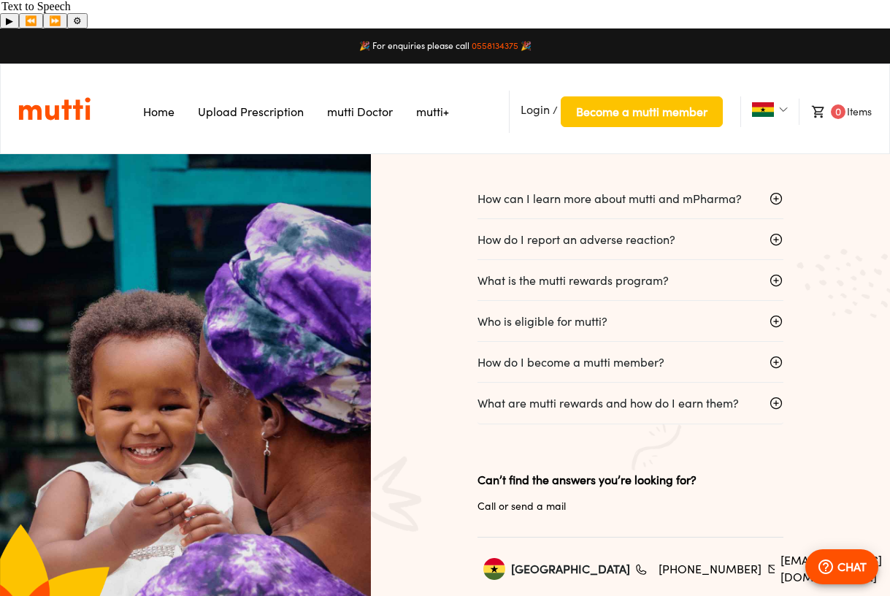
click at [627, 231] on p "How do I report an adverse reaction?" at bounding box center [577, 240] width 198 height 18
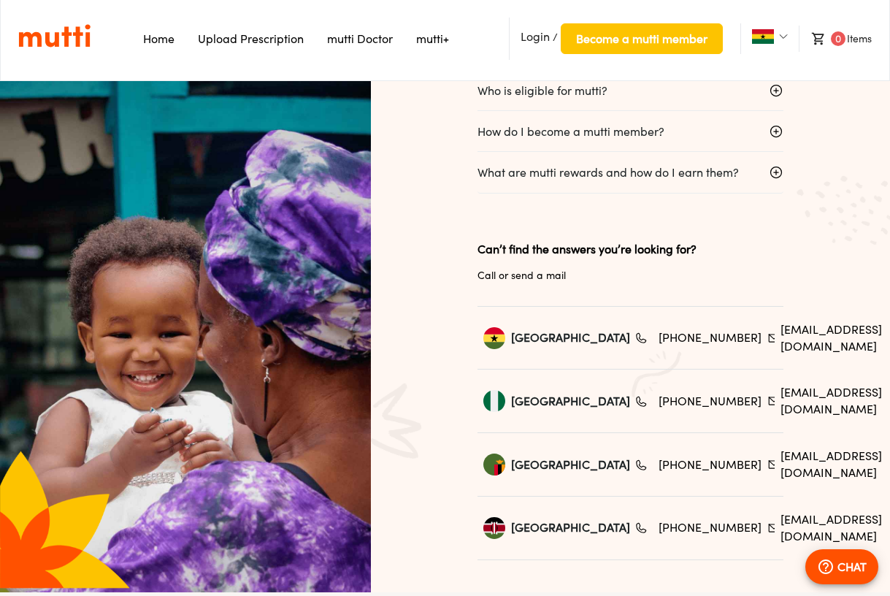
scroll to position [74, 0]
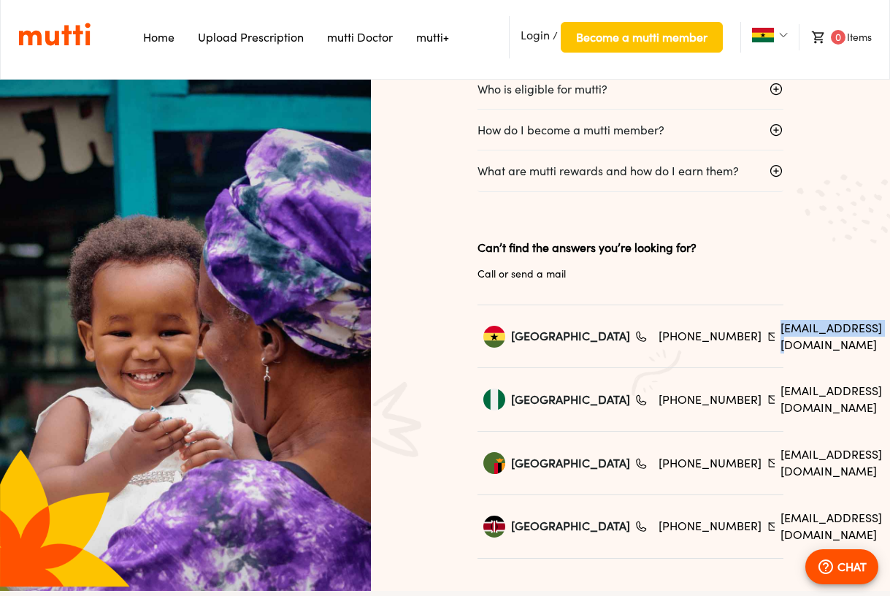
drag, startPoint x: 795, startPoint y: 295, endPoint x: 670, endPoint y: 301, distance: 125.0
copy link "info@mpharma.com"
